Goal: Use online tool/utility: Utilize a website feature to perform a specific function

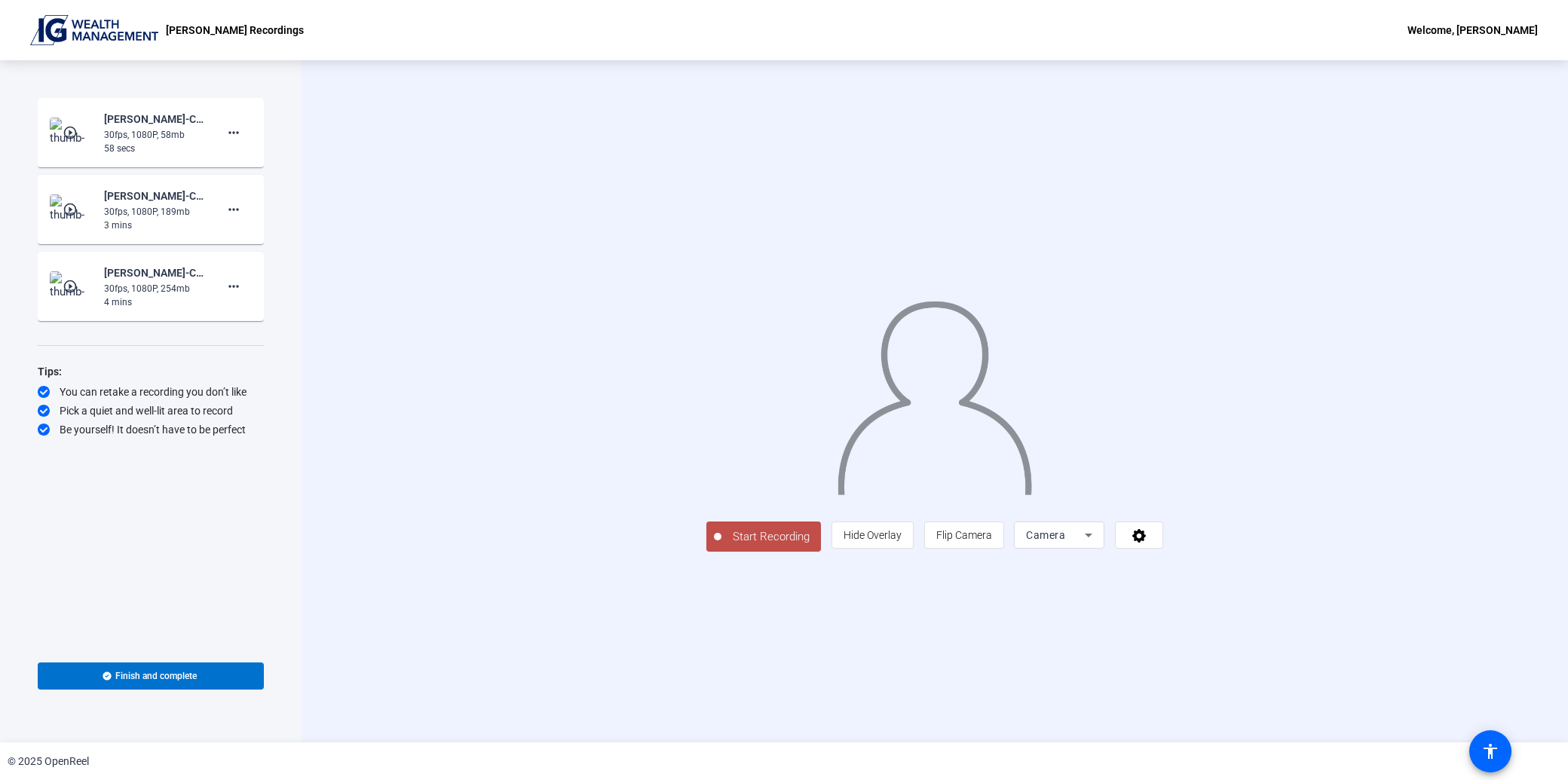
click at [1065, 542] on span "Camera" at bounding box center [1045, 534] width 39 height 12
click at [1233, 675] on span "Camera" at bounding box center [1226, 671] width 34 height 18
click at [1148, 543] on icon at bounding box center [1139, 535] width 17 height 16
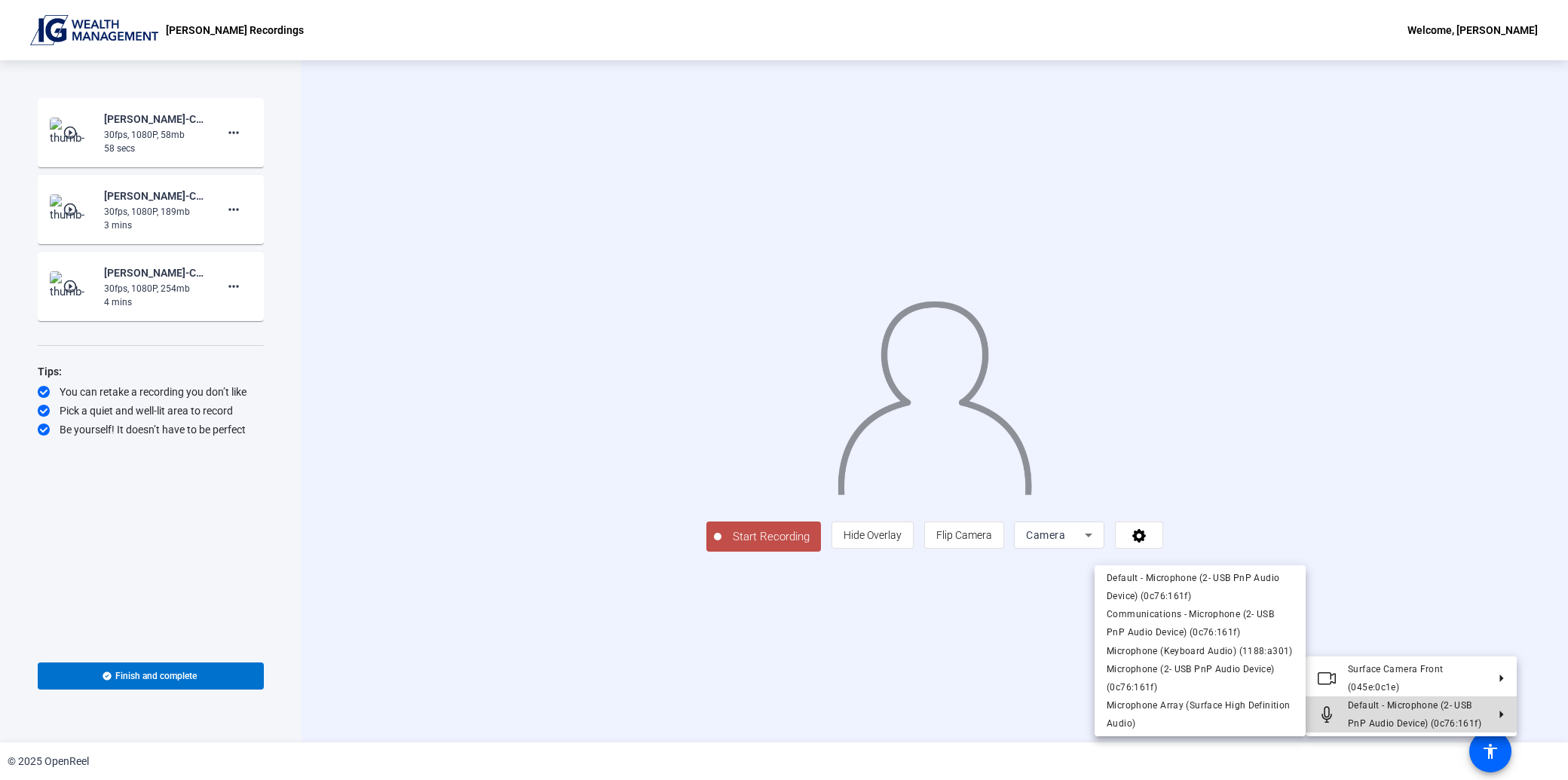
click at [1389, 711] on span "Default - Microphone (2- USB PnP Audio Device) (0c76:161f)" at bounding box center [1417, 715] width 139 height 37
click at [1231, 579] on span "Default - Microphone (2- USB PnP Audio Device) (0c76:161f)" at bounding box center [1193, 586] width 173 height 28
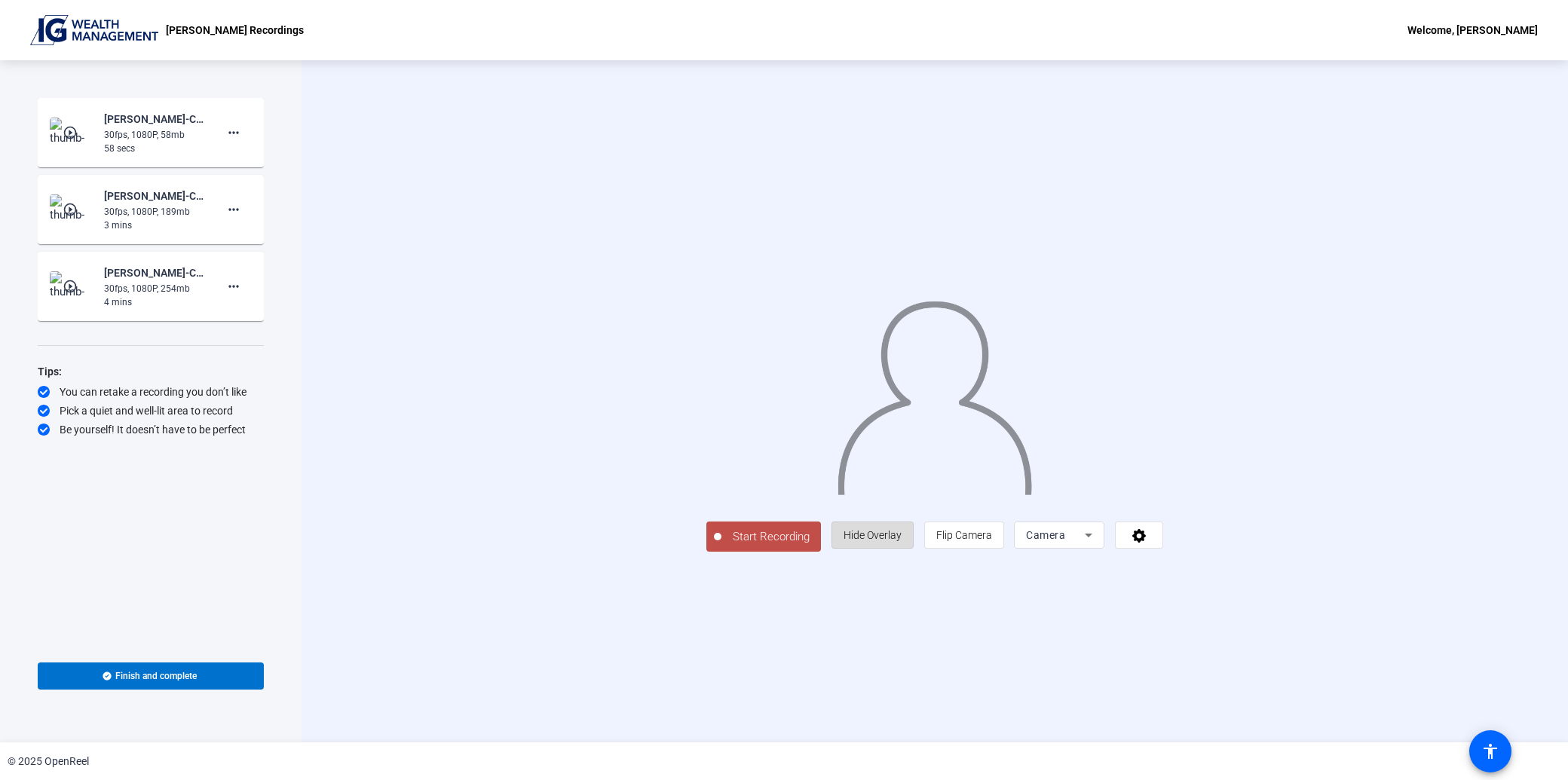
click at [901, 542] on span "Hide Overlay" at bounding box center [872, 534] width 58 height 12
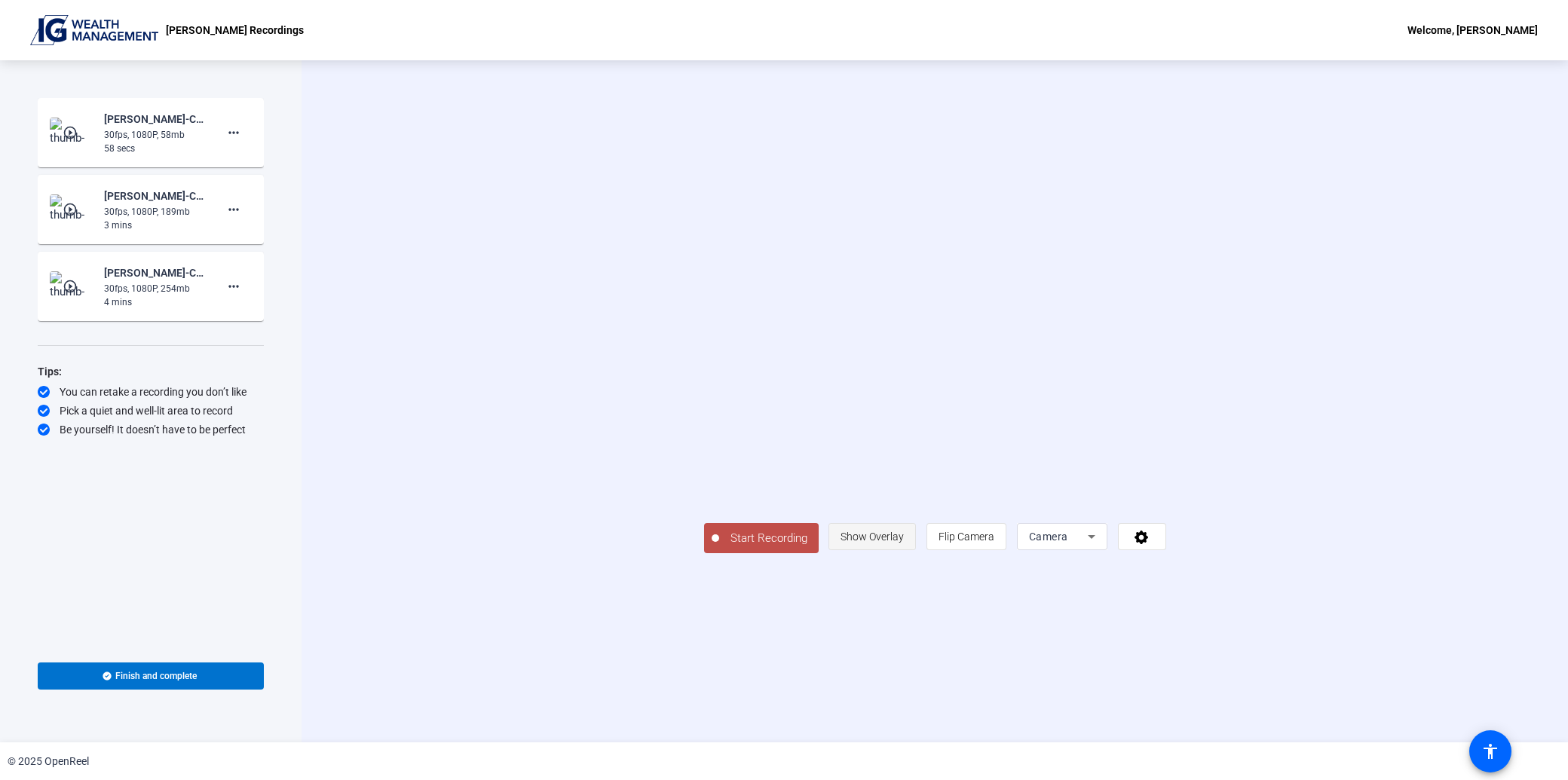
click at [904, 543] on span "Show Overlay" at bounding box center [871, 536] width 63 height 12
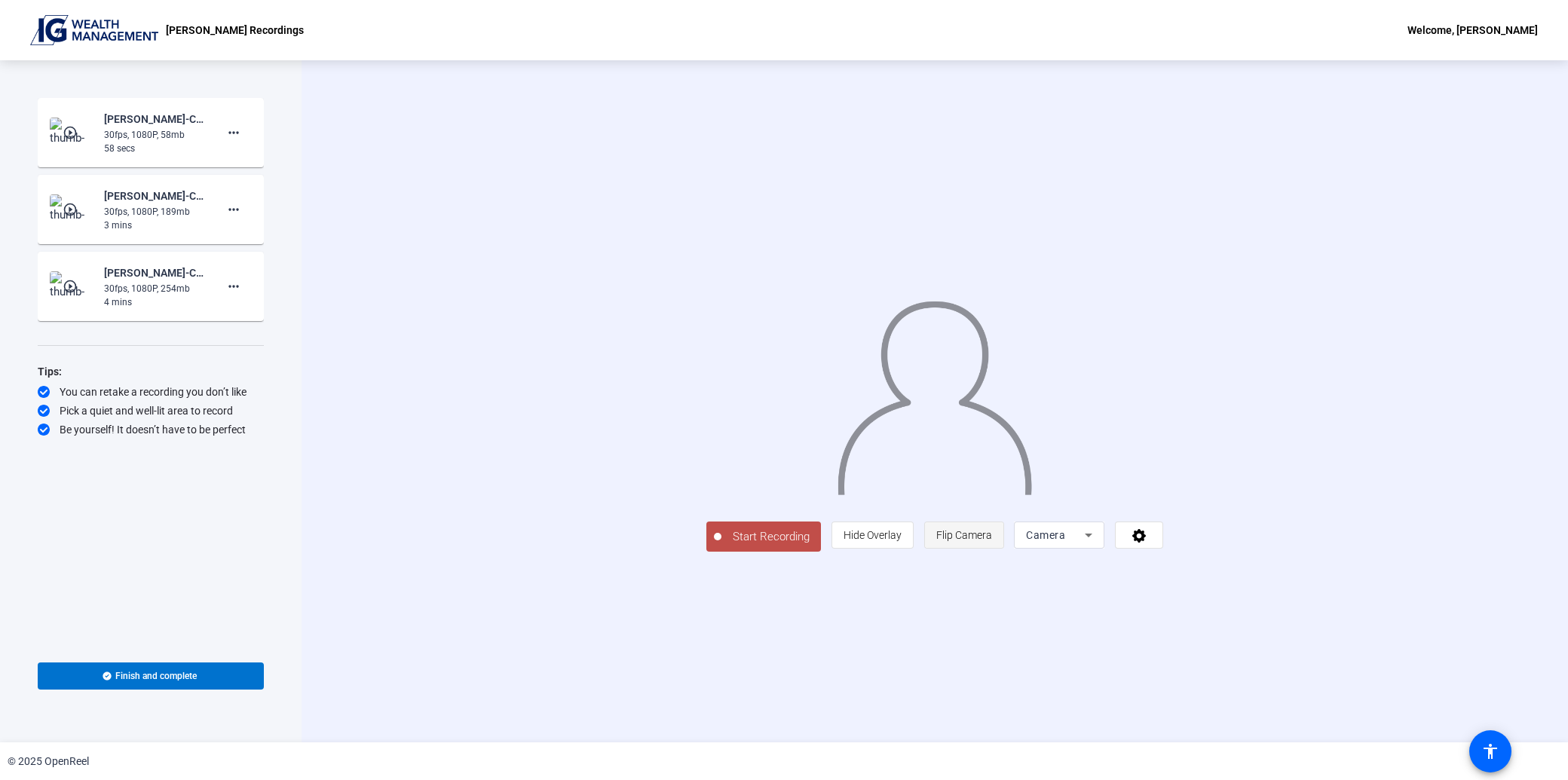
click at [992, 542] on span "Flip Camera" at bounding box center [963, 534] width 56 height 12
click at [1065, 542] on span "Camera" at bounding box center [1045, 534] width 39 height 12
click at [888, 697] on div at bounding box center [784, 390] width 1568 height 780
